Goal: Find specific page/section: Find specific page/section

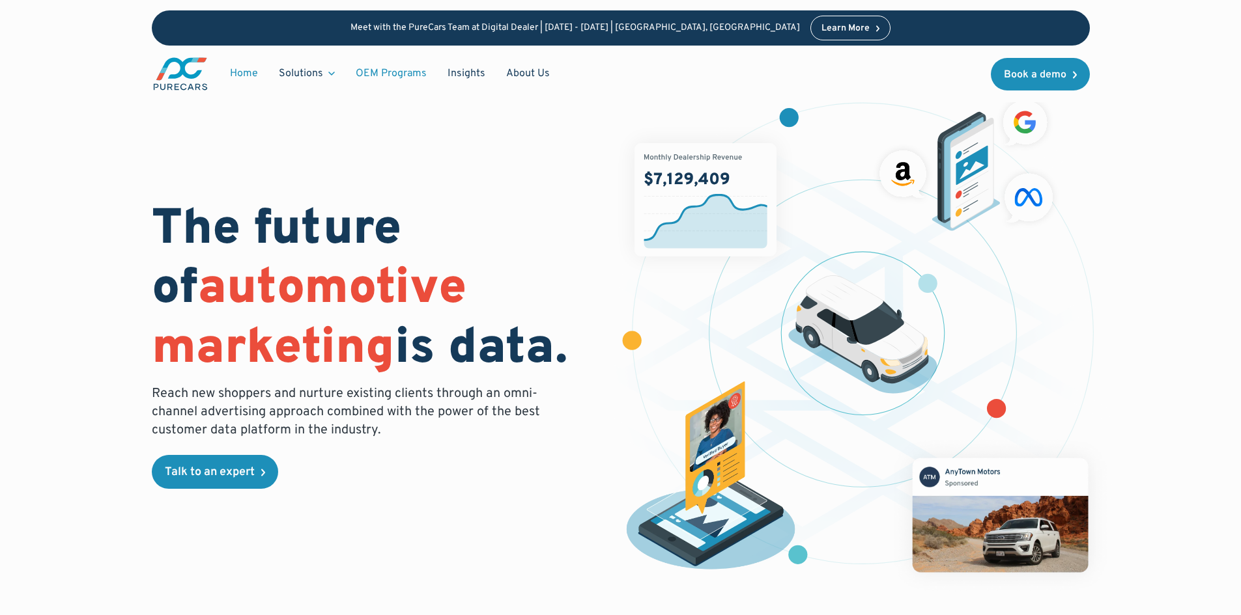
click at [371, 72] on link "OEM Programs" at bounding box center [391, 73] width 92 height 25
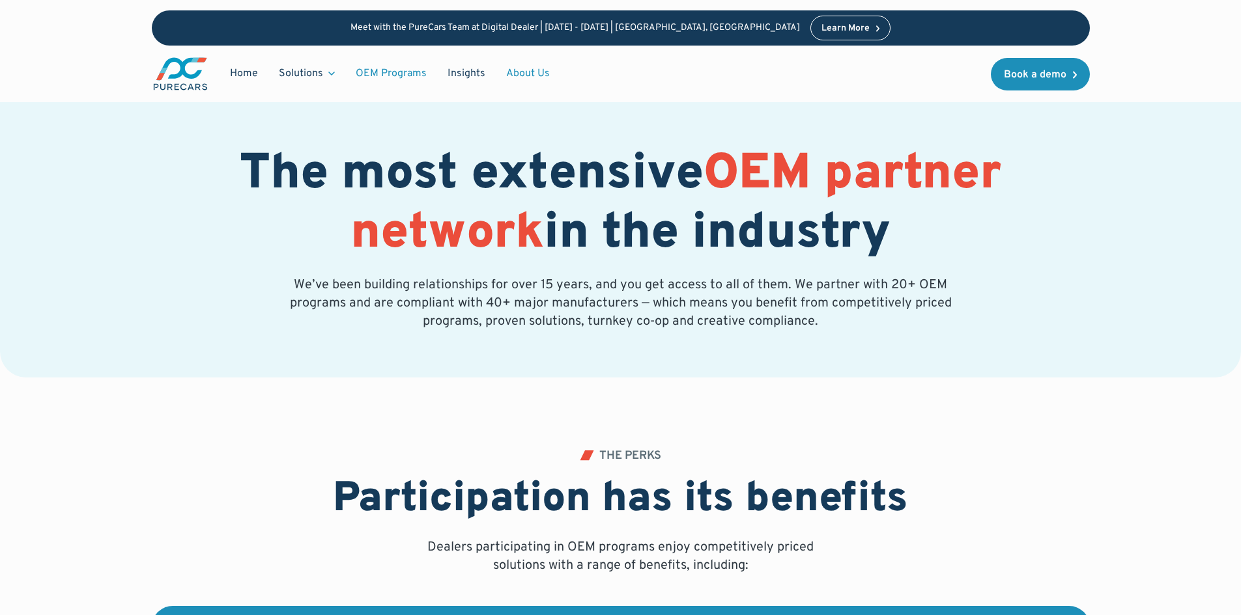
click at [529, 71] on link "About Us" at bounding box center [528, 73] width 64 height 25
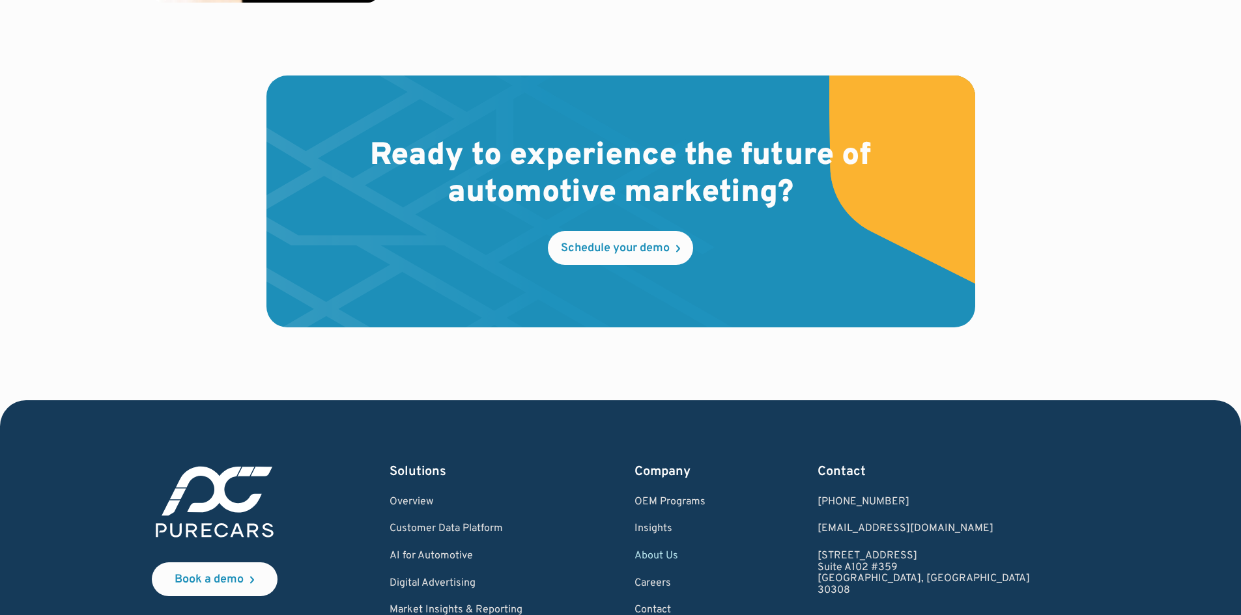
scroll to position [3824, 0]
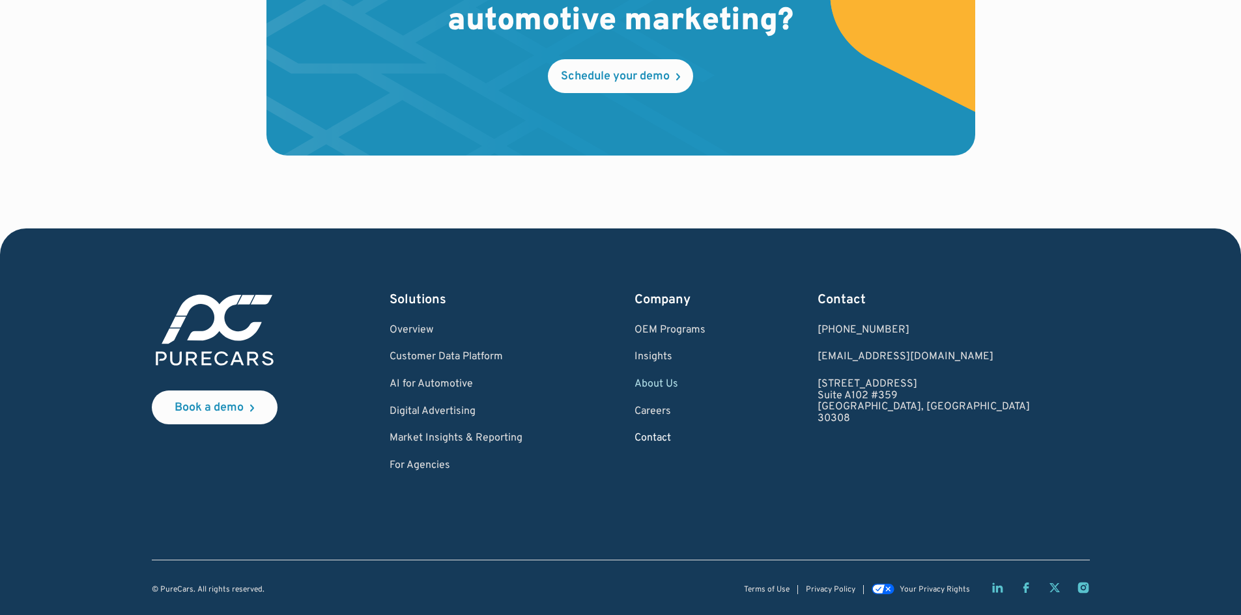
click at [700, 433] on link "Contact" at bounding box center [669, 439] width 71 height 12
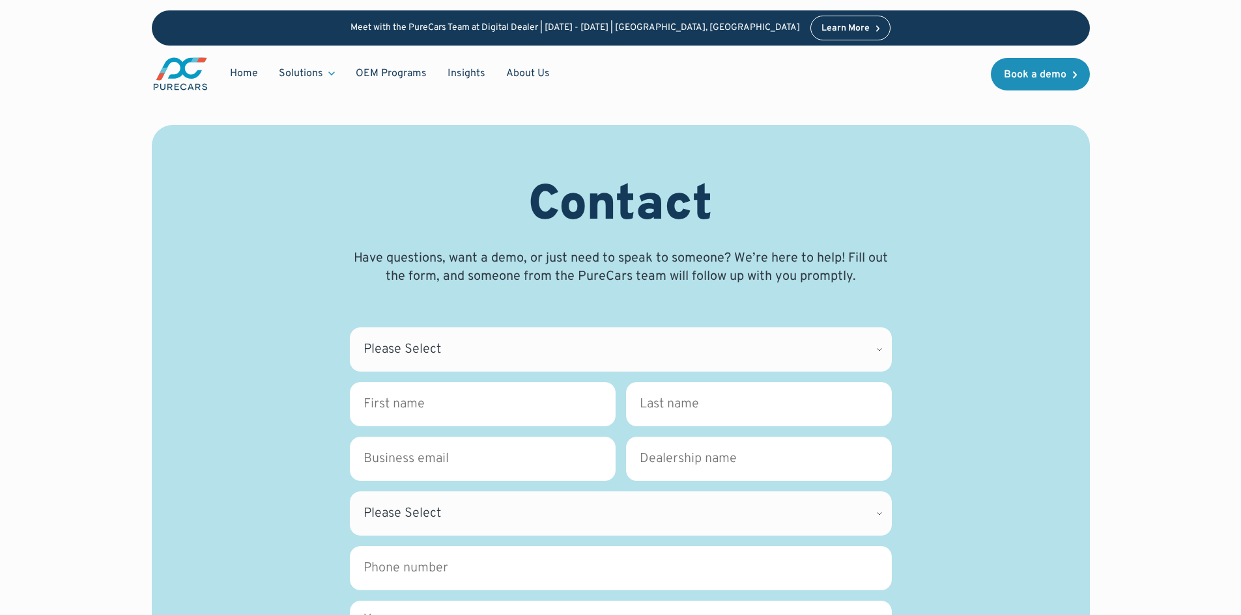
click at [821, 31] on div "Learn More" at bounding box center [845, 28] width 48 height 9
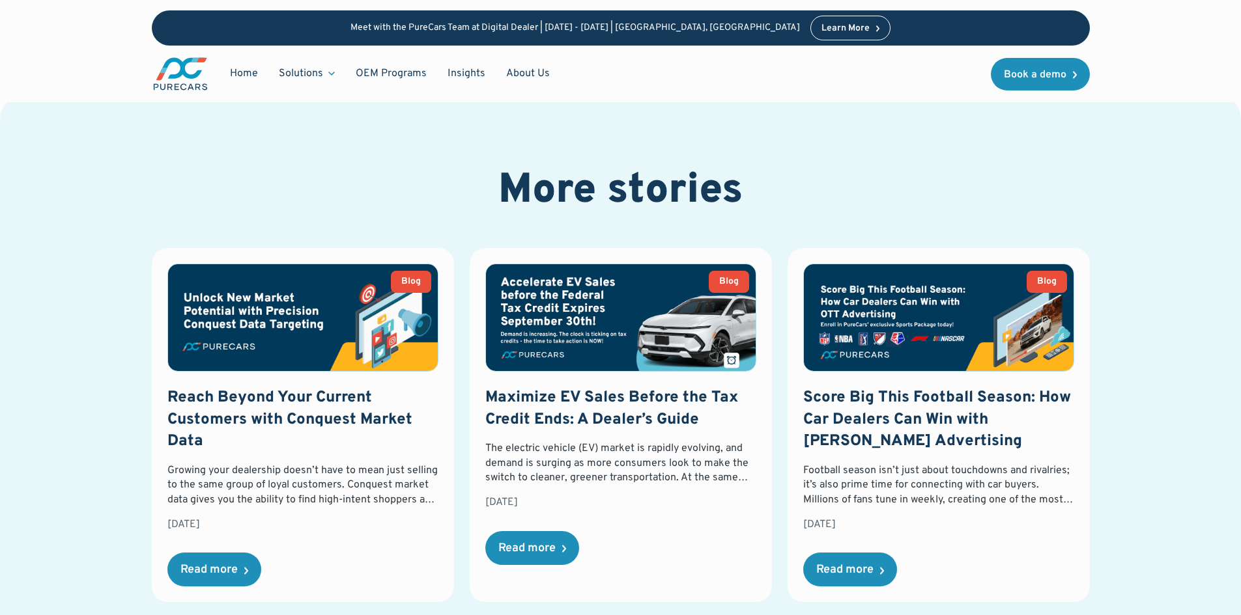
scroll to position [1563, 0]
